Goal: Task Accomplishment & Management: Manage account settings

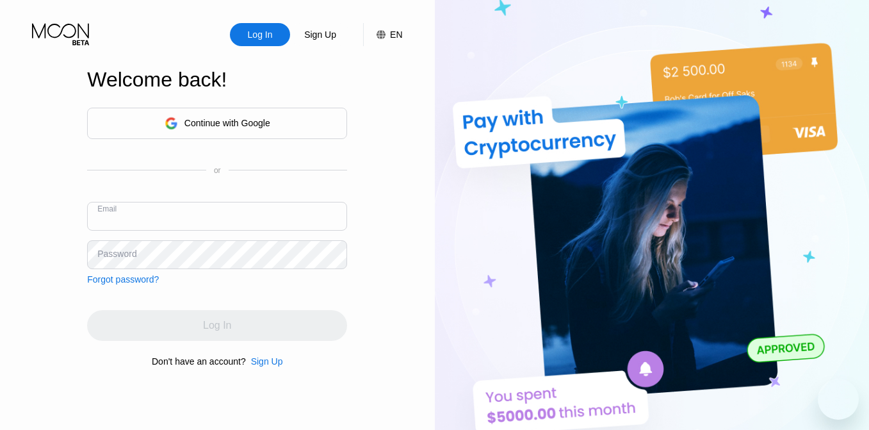
click at [210, 215] on input "text" at bounding box center [217, 216] width 260 height 29
click at [173, 215] on input "text" at bounding box center [217, 216] width 260 height 29
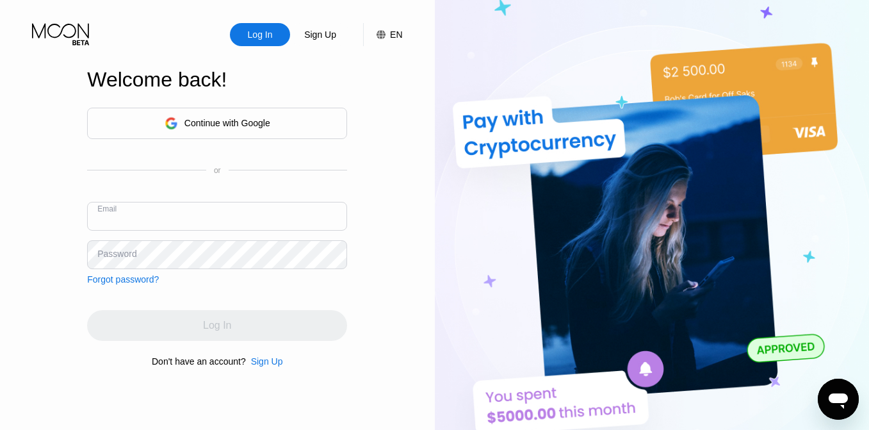
paste input "[EMAIL_ADDRESS][DOMAIN_NAME]"
type input "[EMAIL_ADDRESS][DOMAIN_NAME]"
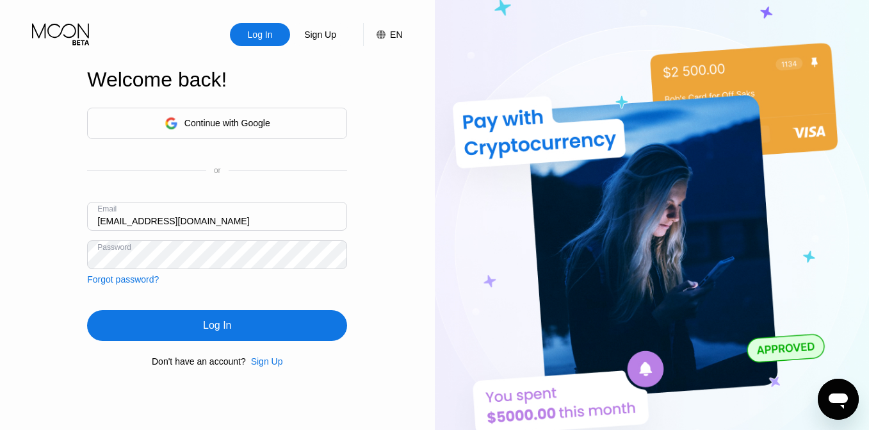
click at [236, 330] on div "Log In" at bounding box center [217, 325] width 260 height 31
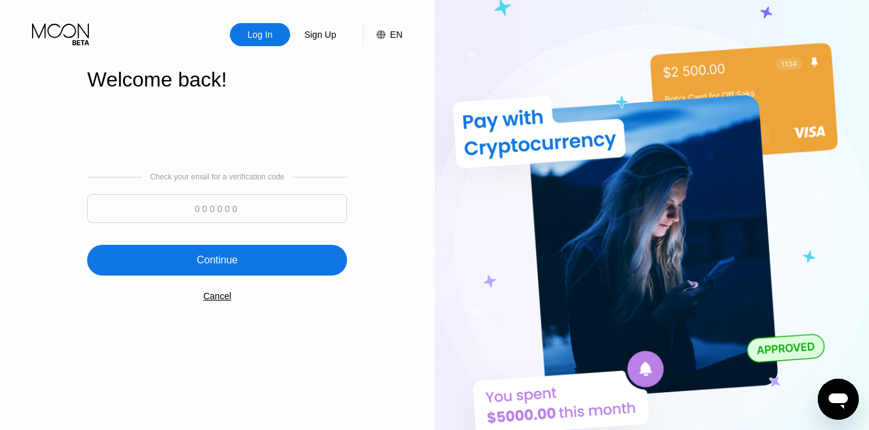
click at [270, 213] on input at bounding box center [217, 208] width 260 height 29
paste input "922260"
type input "922260"
click at [226, 264] on div "Continue" at bounding box center [217, 260] width 41 height 13
